Goal: Task Accomplishment & Management: Complete application form

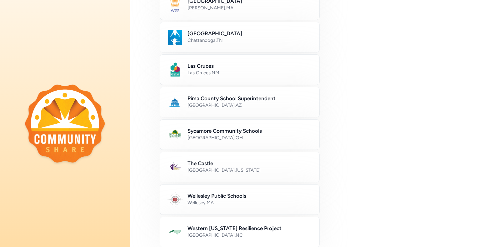
scroll to position [266, 0]
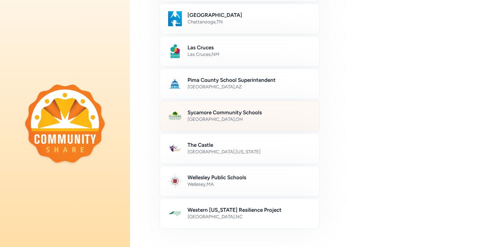
click at [233, 113] on h2 "Sycamore Community Schools" at bounding box center [249, 112] width 124 height 7
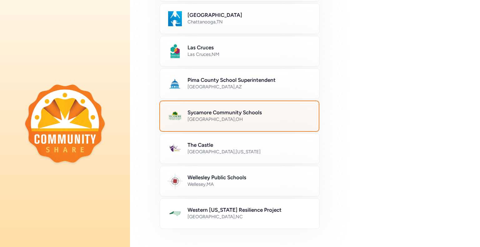
click at [205, 116] on div "[GEOGRAPHIC_DATA] , [GEOGRAPHIC_DATA]" at bounding box center [249, 119] width 124 height 6
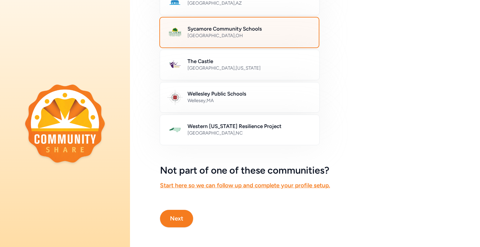
scroll to position [353, 0]
click at [182, 211] on button "Next" at bounding box center [176, 218] width 33 height 17
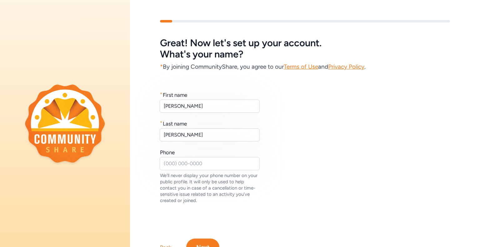
click at [200, 240] on button "Next" at bounding box center [202, 247] width 33 height 17
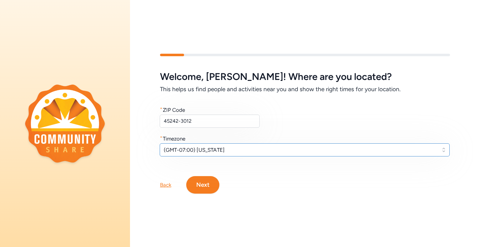
click at [219, 146] on span "(GMT-07:00) [US_STATE]" at bounding box center [300, 149] width 273 height 7
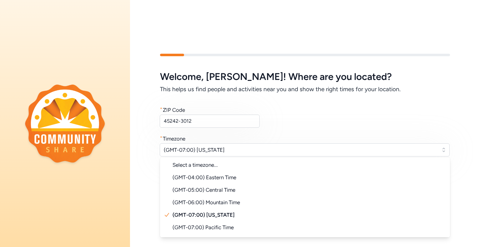
click at [229, 177] on span "(GMT-04:00) Eastern Time" at bounding box center [204, 177] width 64 height 6
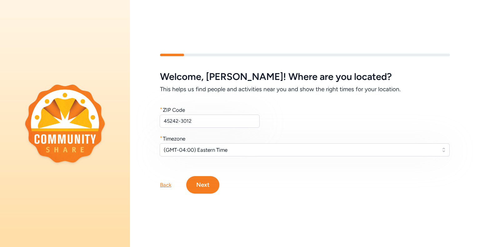
click at [207, 180] on button "Next" at bounding box center [202, 184] width 33 height 17
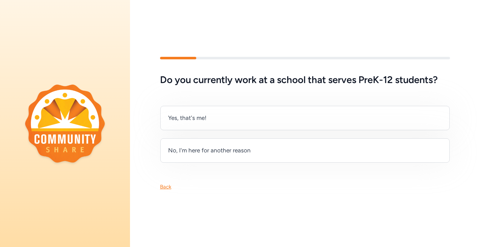
click at [219, 110] on div "Yes, that's me!" at bounding box center [304, 118] width 289 height 24
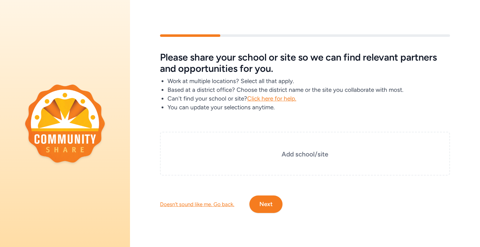
click at [275, 204] on button "Next" at bounding box center [265, 204] width 33 height 17
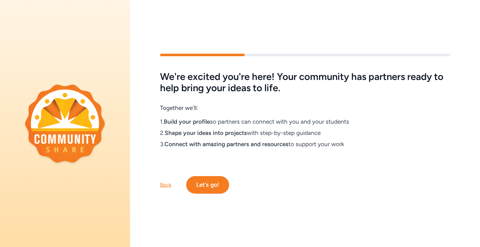
click at [220, 180] on button "Let's go!" at bounding box center [207, 184] width 43 height 17
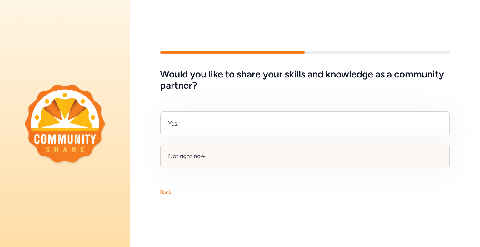
click at [202, 158] on div "Not right now." at bounding box center [187, 156] width 38 height 9
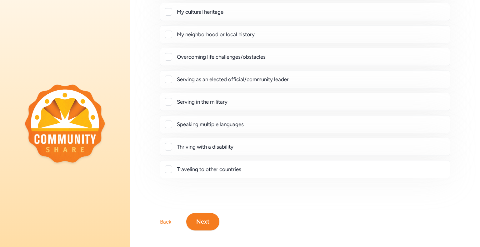
scroll to position [116, 0]
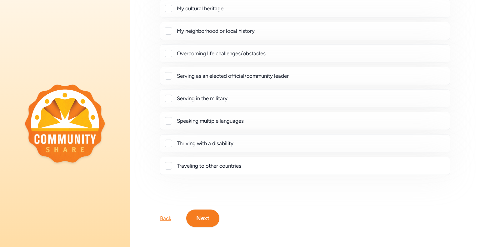
click at [206, 210] on button "Next" at bounding box center [202, 218] width 33 height 17
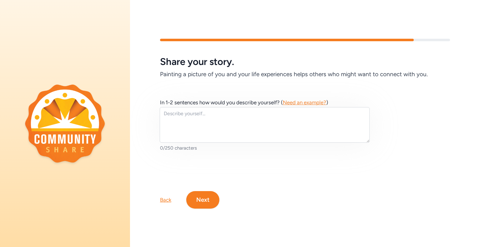
click at [209, 193] on button "Next" at bounding box center [202, 199] width 33 height 17
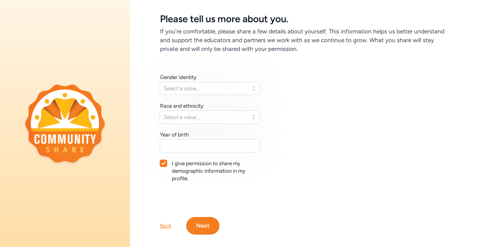
scroll to position [36, 0]
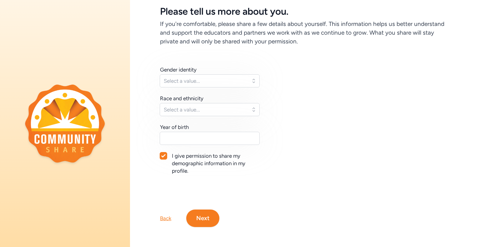
click at [208, 212] on button "Next" at bounding box center [202, 218] width 33 height 17
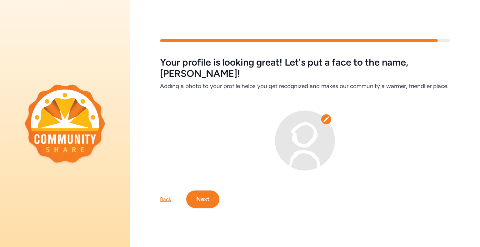
click at [212, 192] on button "Next" at bounding box center [202, 199] width 33 height 17
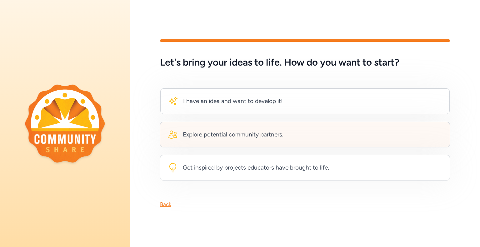
click at [259, 135] on div "Explore potential community partners." at bounding box center [233, 134] width 101 height 9
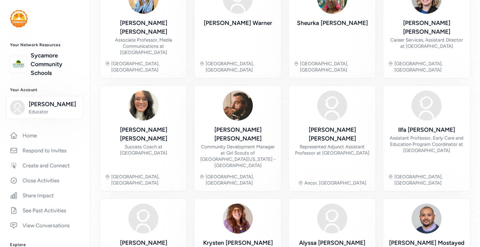
scroll to position [201, 0]
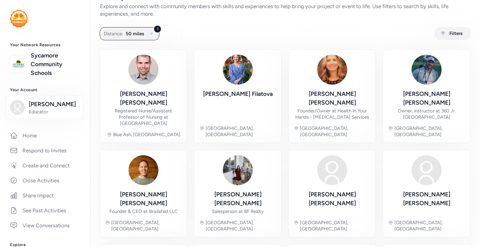
scroll to position [20, 0]
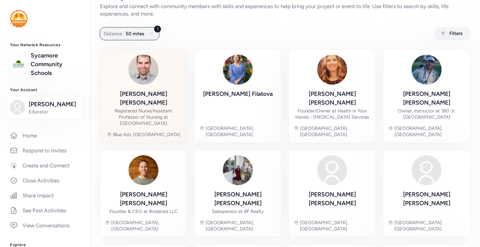
click at [139, 90] on div "[PERSON_NAME]" at bounding box center [143, 98] width 77 height 17
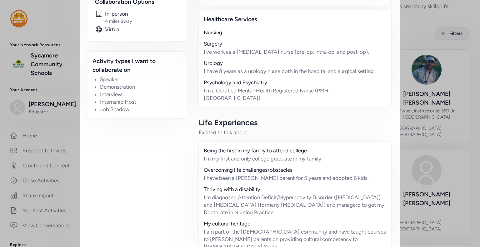
scroll to position [239, 0]
click at [474, 83] on div "Close Ready to connect with [PERSON_NAME] ? You can ask a quick question, get f…" at bounding box center [240, 18] width 480 height 514
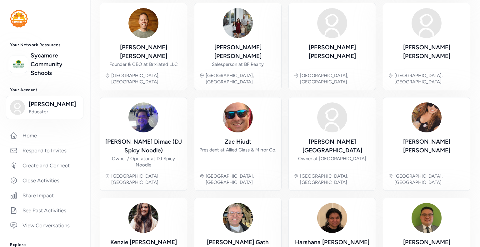
scroll to position [204, 0]
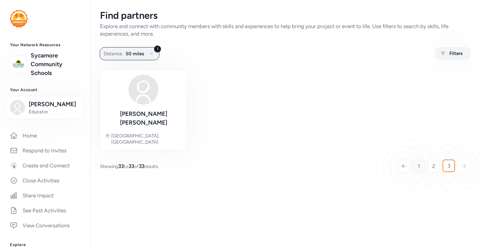
click at [421, 160] on link "1" at bounding box center [418, 166] width 12 height 12
